Goal: Task Accomplishment & Management: Complete application form

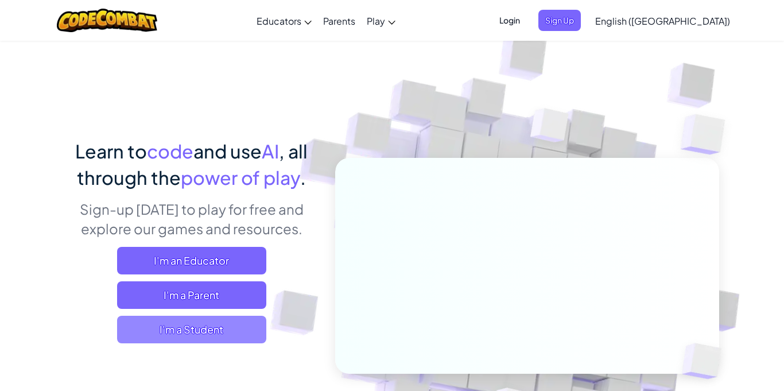
click at [183, 327] on span "I'm a Student" at bounding box center [191, 330] width 149 height 28
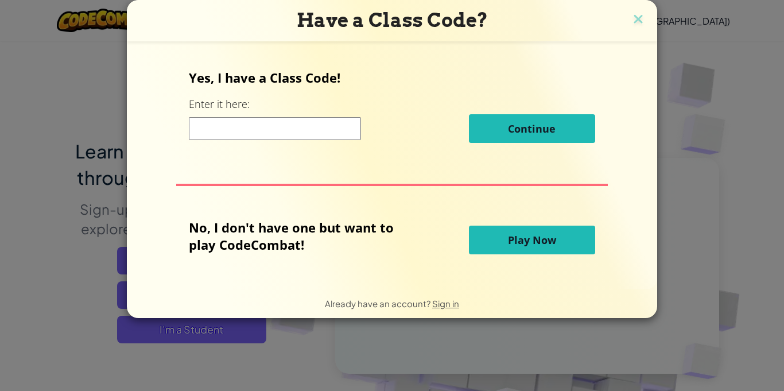
click at [247, 127] on input at bounding box center [275, 128] width 172 height 23
paste input "BoxDownTurn"
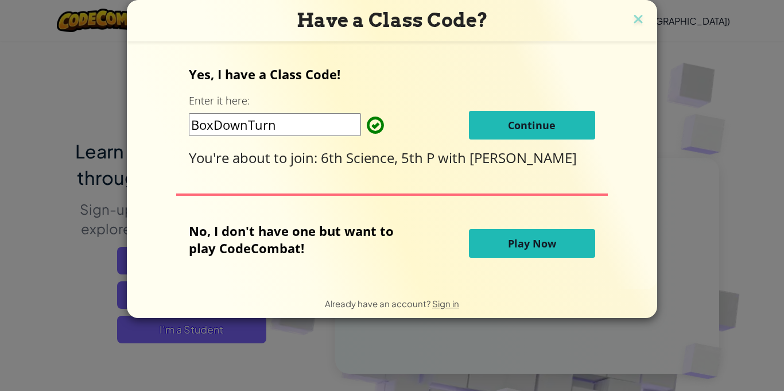
type input "BoxDownTurn"
click at [529, 115] on button "Continue" at bounding box center [532, 125] width 126 height 29
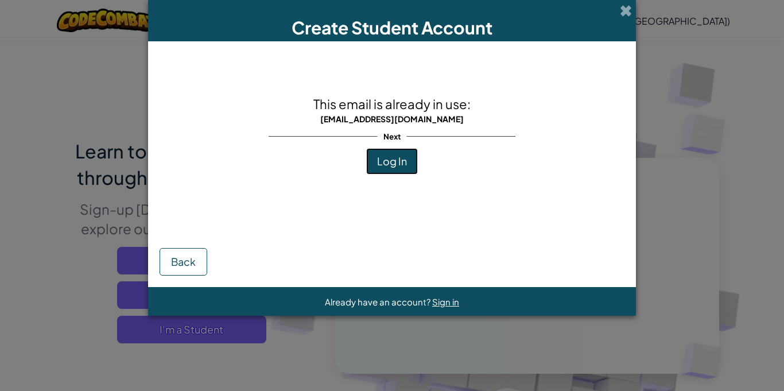
click at [394, 165] on span "Log In" at bounding box center [392, 160] width 30 height 13
